Goal: Find contact information: Find contact information

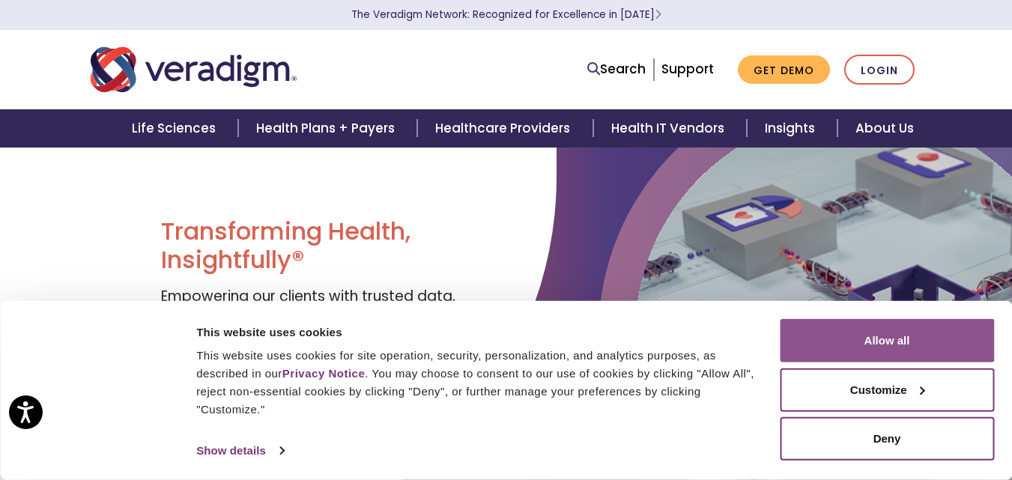
click at [918, 332] on button "Allow all" at bounding box center [887, 340] width 214 height 43
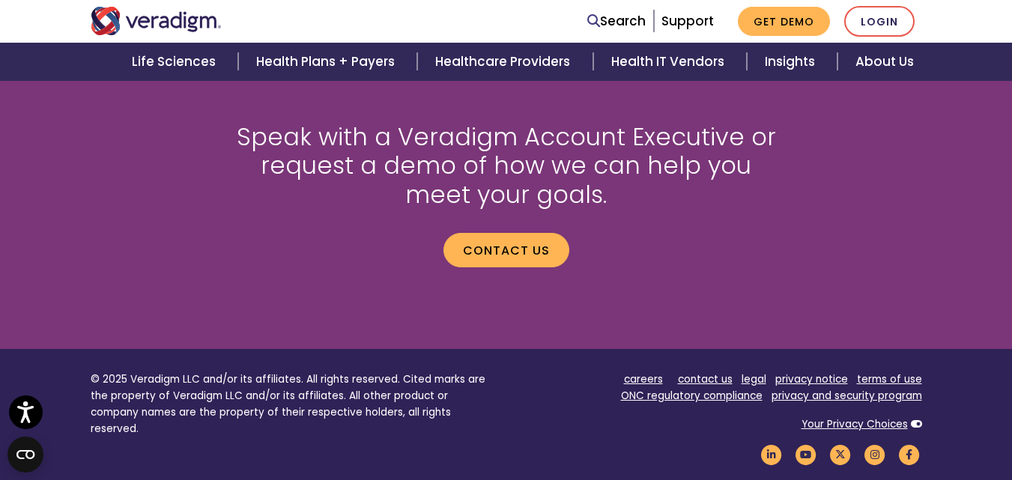
scroll to position [2142, 0]
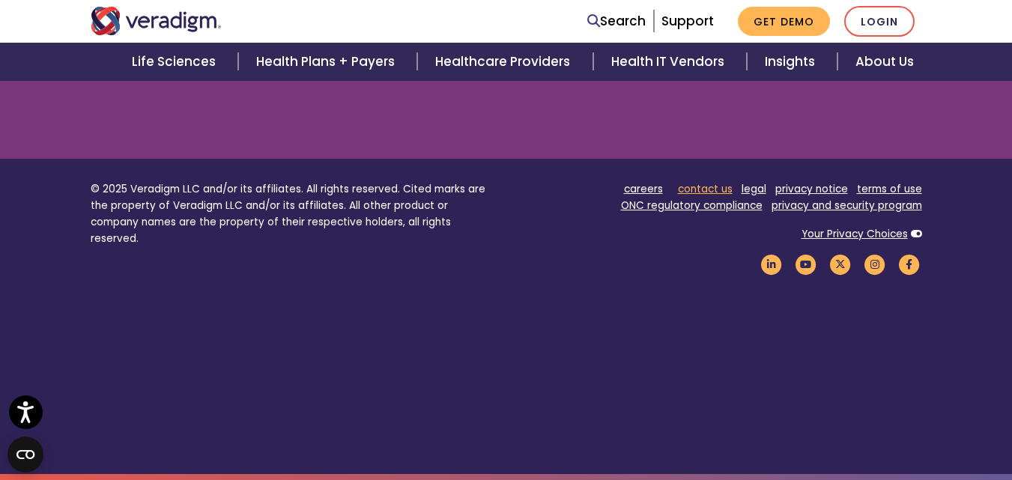
click at [716, 188] on link "contact us" at bounding box center [705, 189] width 55 height 14
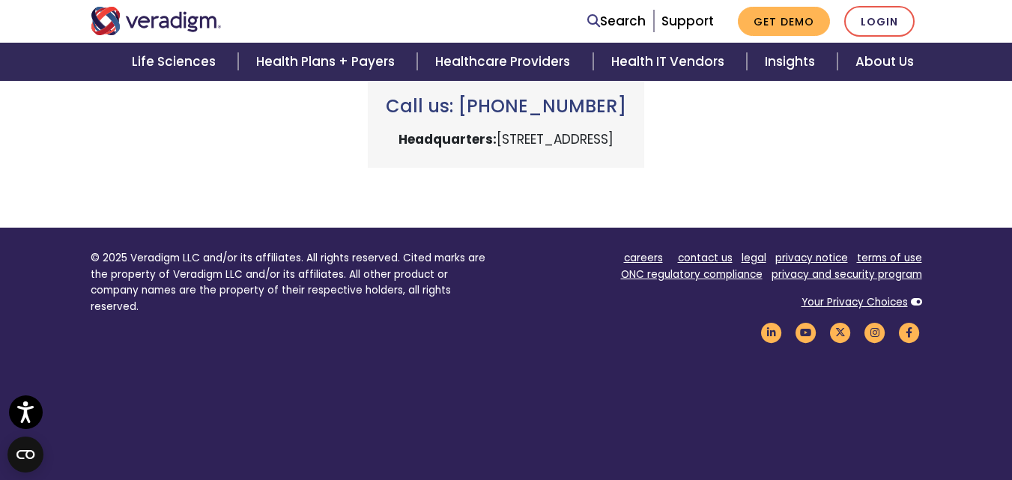
scroll to position [799, 0]
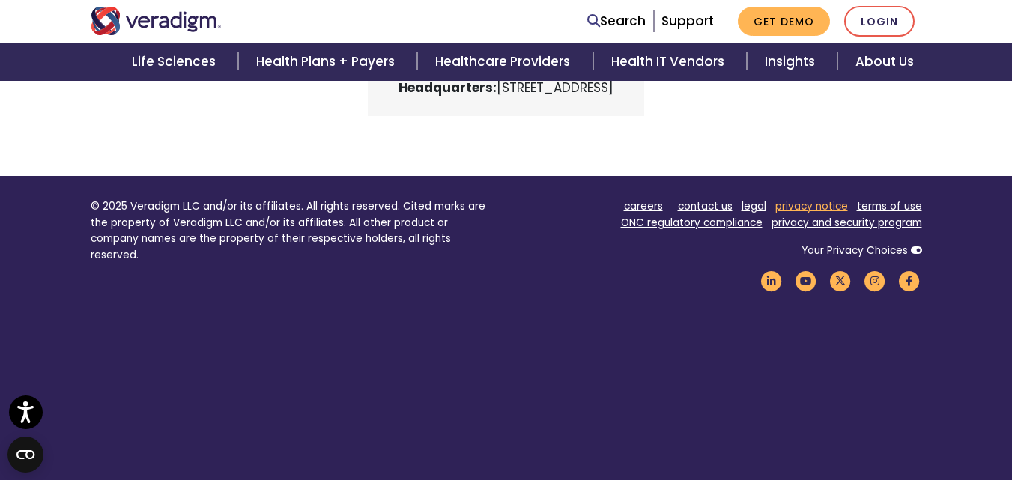
click at [814, 204] on link "privacy notice" at bounding box center [811, 206] width 73 height 14
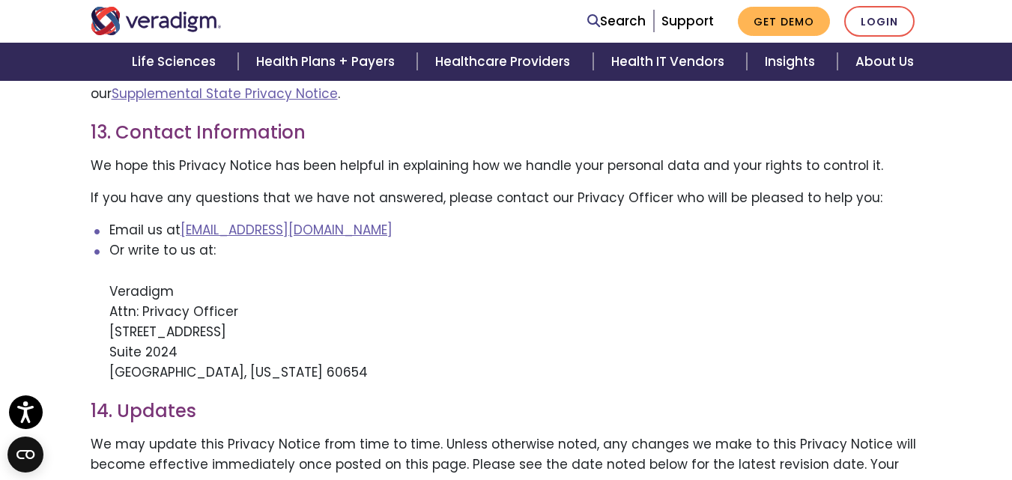
scroll to position [3636, 0]
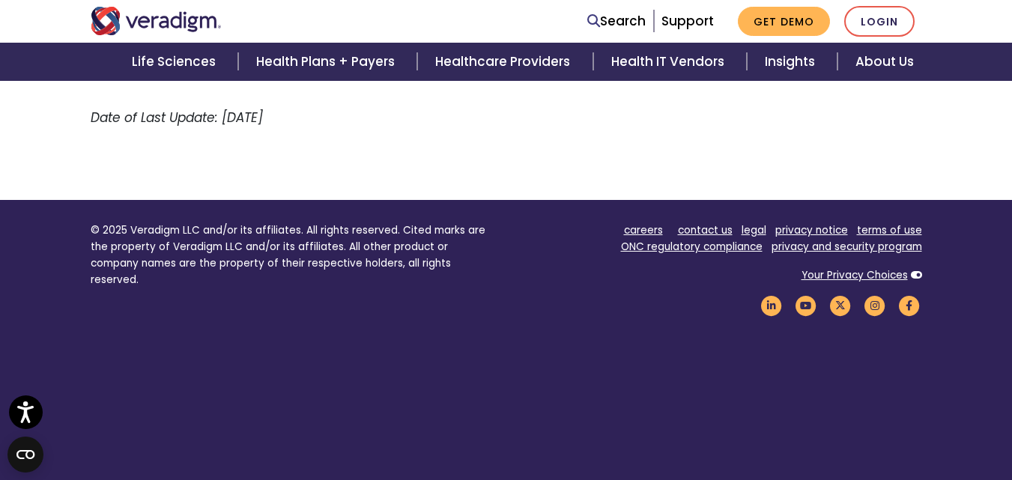
click at [782, 341] on footer "© 2025 Veradigm LLC and/or its affiliates. All rights reserved. Cited marks are…" at bounding box center [506, 357] width 1012 height 315
click at [711, 223] on link "contact us" at bounding box center [705, 230] width 55 height 14
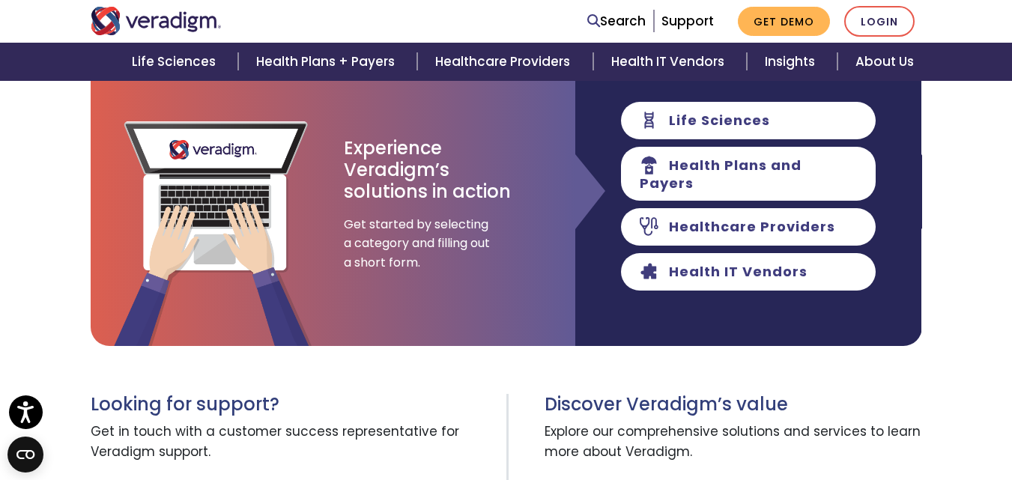
scroll to position [216, 0]
